Goal: Register for event/course

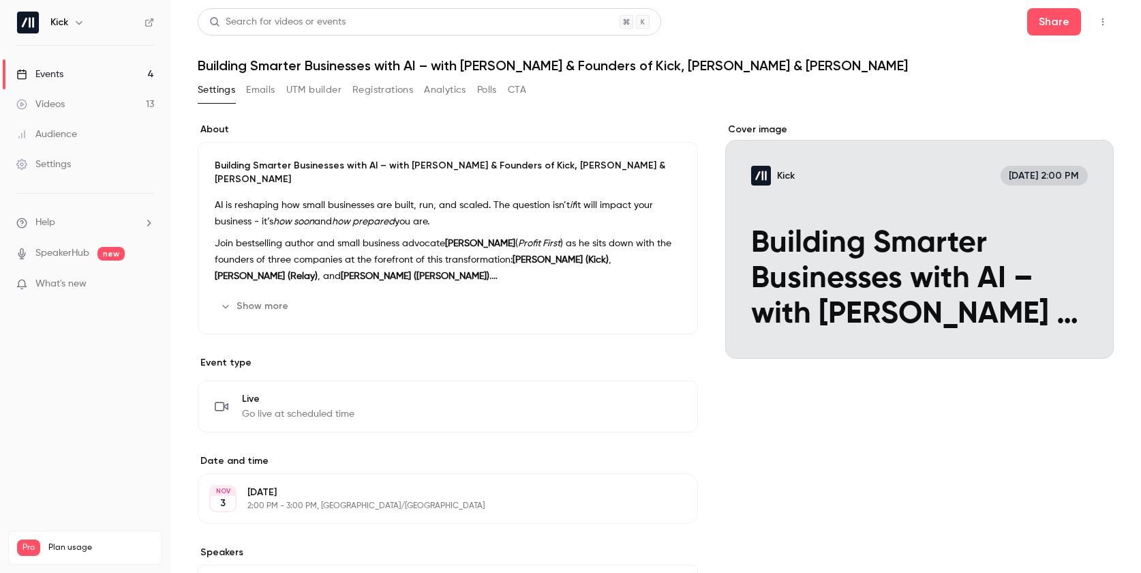
click at [48, 73] on div "Events" at bounding box center [39, 74] width 47 height 14
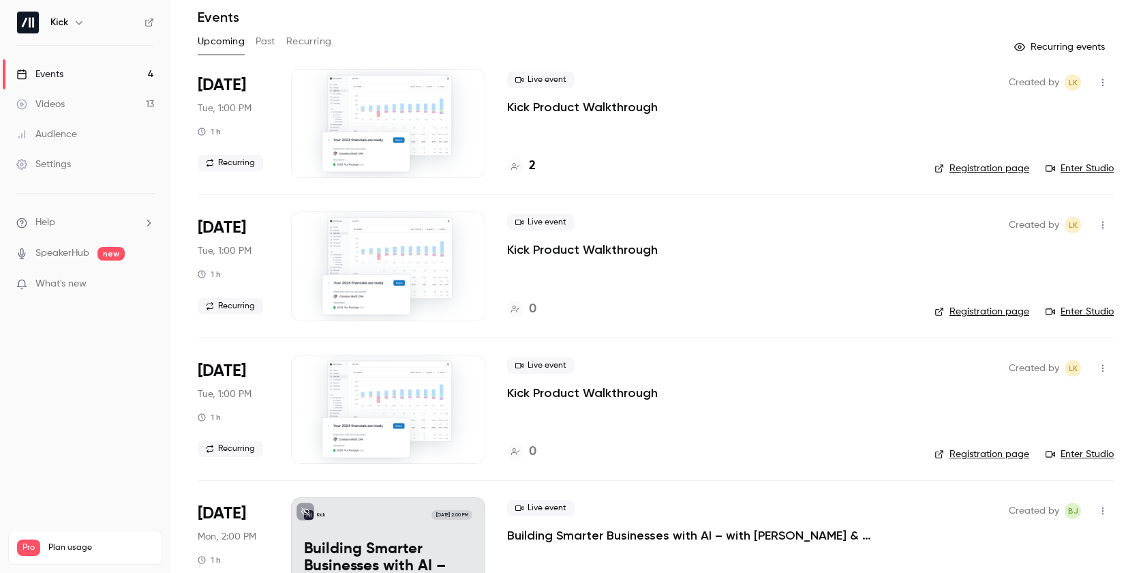
scroll to position [106, 0]
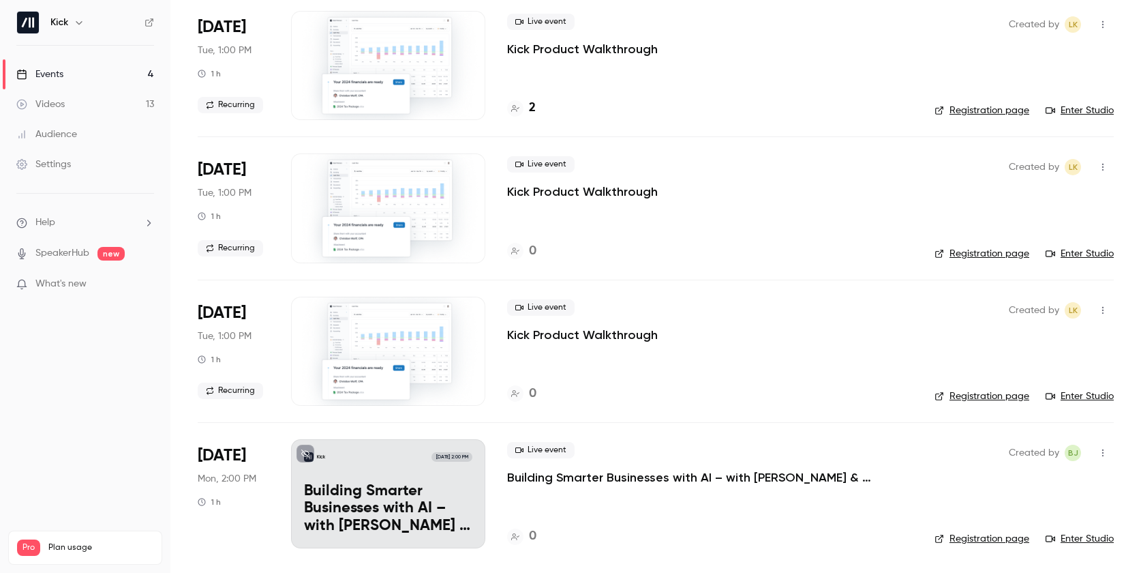
click at [611, 469] on p "Building Smarter Businesses with AI – with [PERSON_NAME] & Founders of Kick, [P…" at bounding box center [710, 477] width 406 height 16
